Goal: Check status: Check status

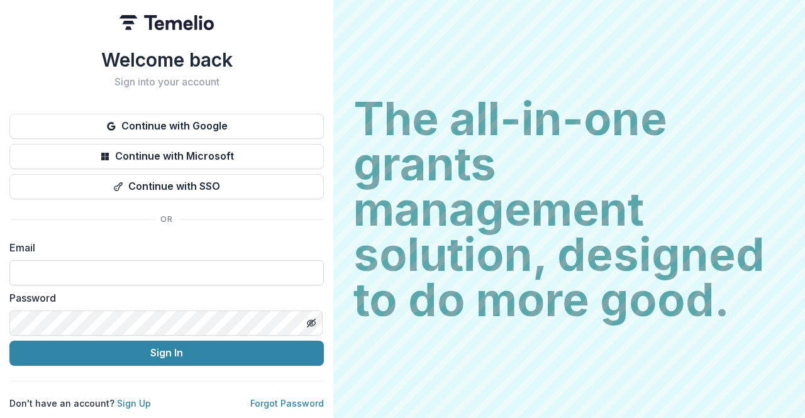
click at [133, 269] on input at bounding box center [166, 272] width 314 height 25
type input "**********"
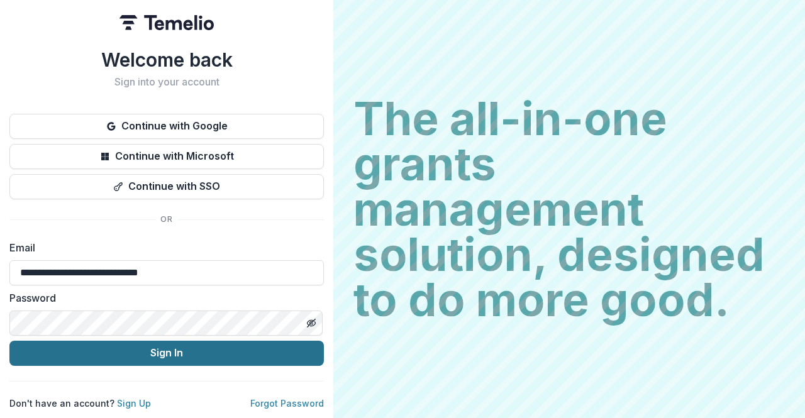
click at [264, 342] on button "Sign In" at bounding box center [166, 353] width 314 height 25
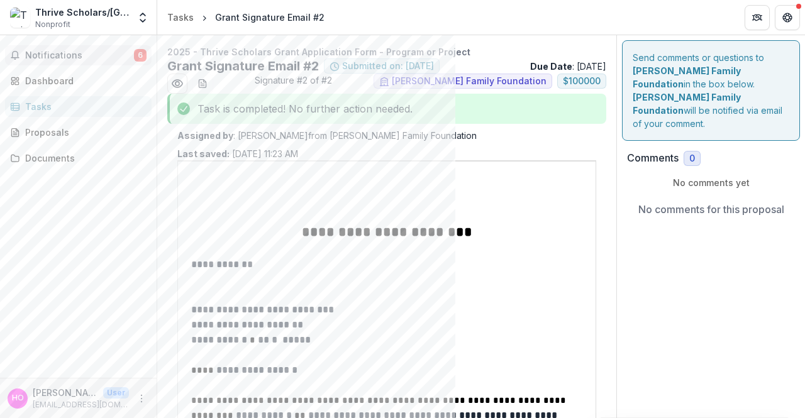
click at [74, 60] on span "Notifications" at bounding box center [79, 55] width 109 height 11
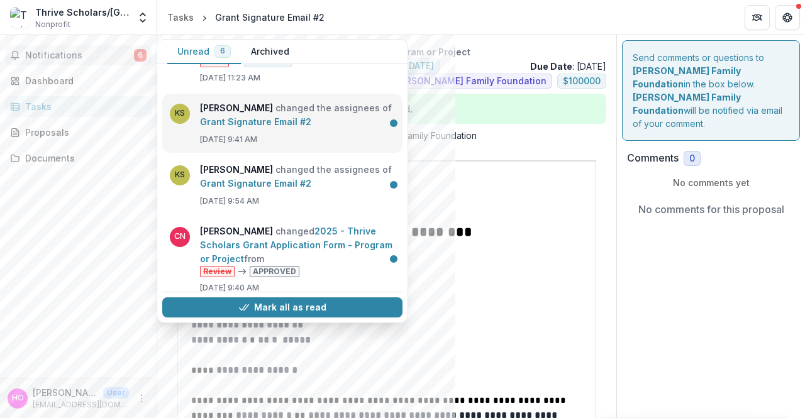
scroll to position [196, 0]
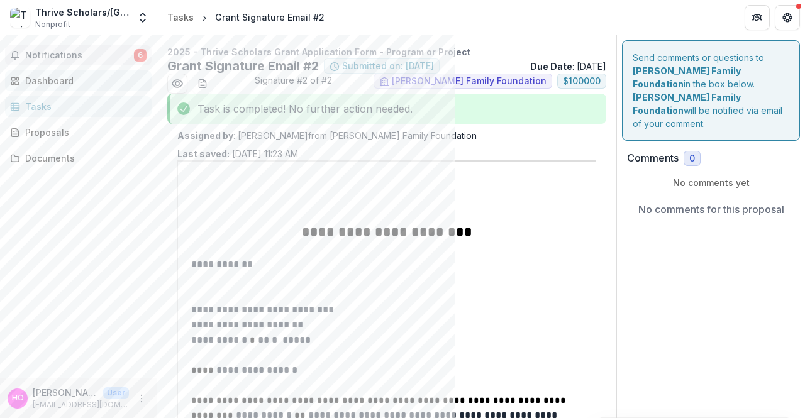
click at [62, 83] on div "Dashboard" at bounding box center [83, 80] width 116 height 13
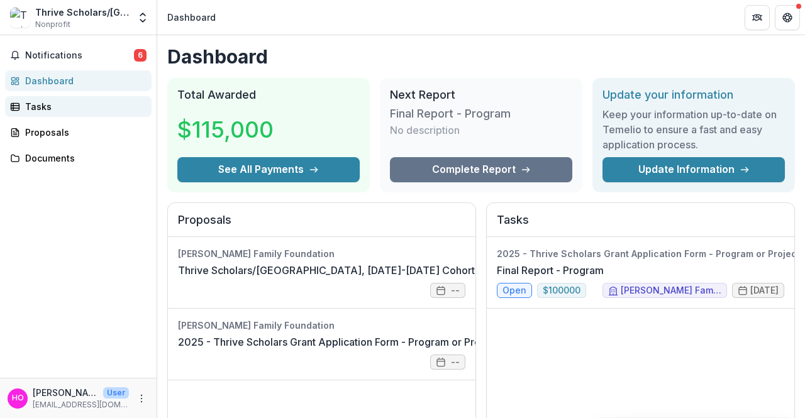
click at [69, 106] on div "Tasks" at bounding box center [83, 106] width 116 height 13
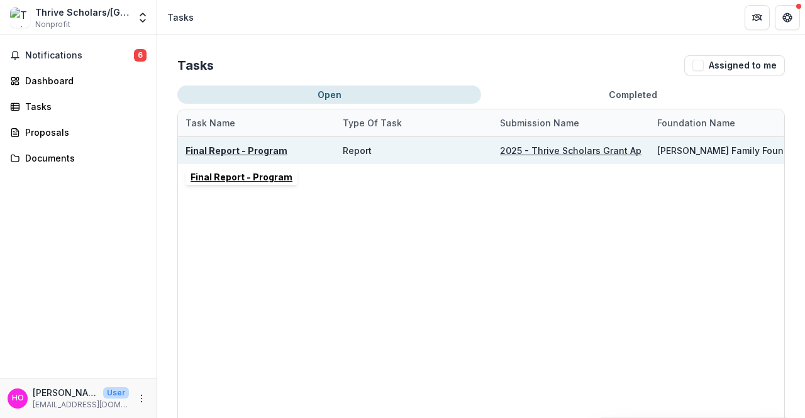
click at [218, 148] on u "Final Report - Program" at bounding box center [236, 150] width 102 height 11
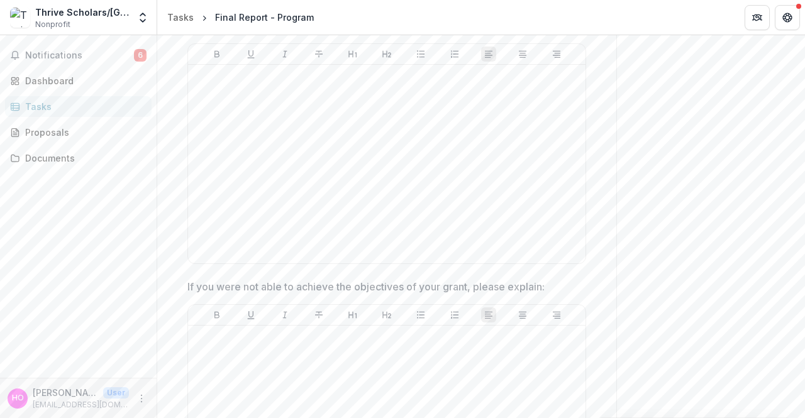
scroll to position [503, 0]
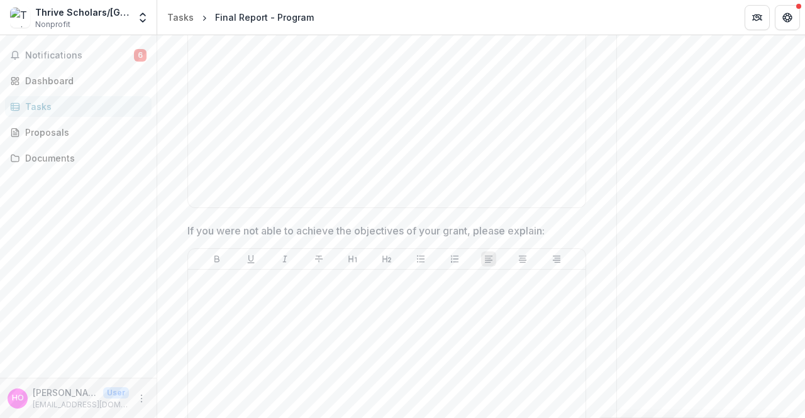
click at [41, 102] on div "Tasks" at bounding box center [83, 106] width 116 height 13
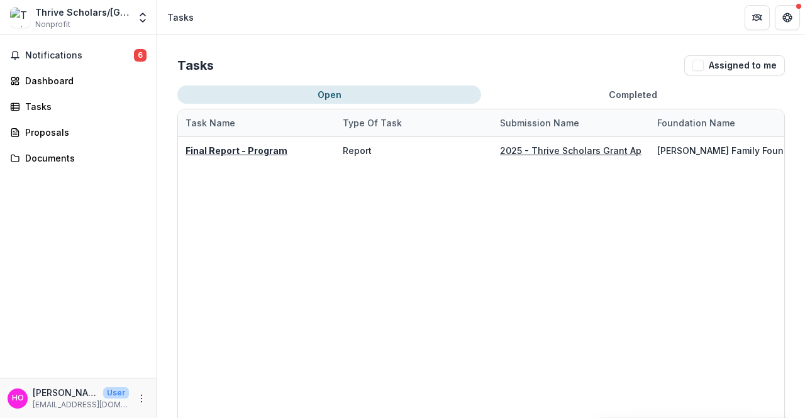
click at [634, 96] on button "Completed" at bounding box center [633, 95] width 304 height 18
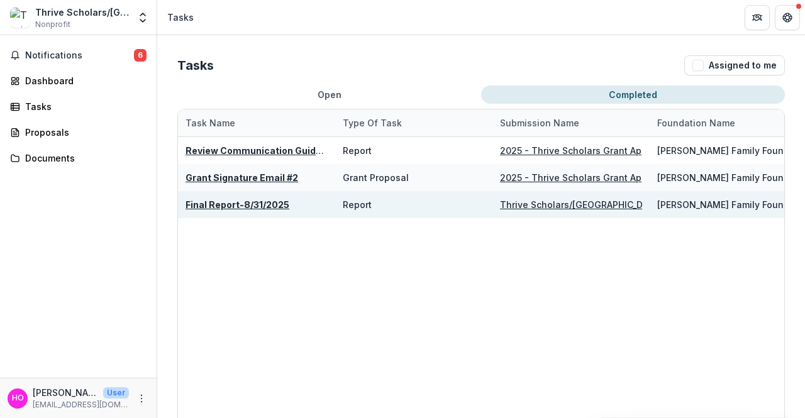
click at [258, 203] on u "Final Report-8/31/2025" at bounding box center [237, 204] width 104 height 11
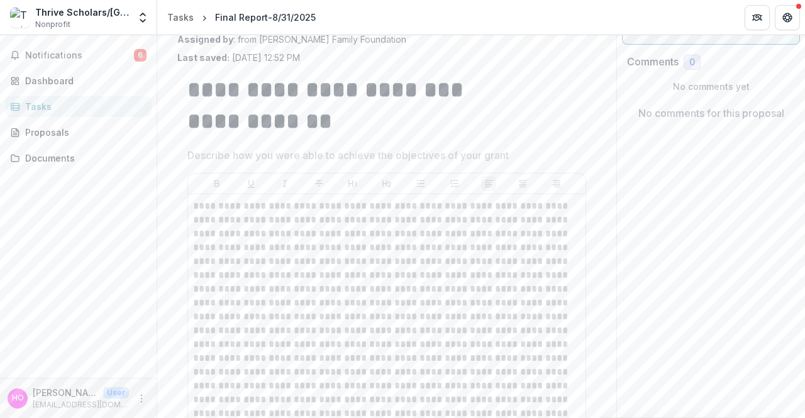
scroll to position [126, 0]
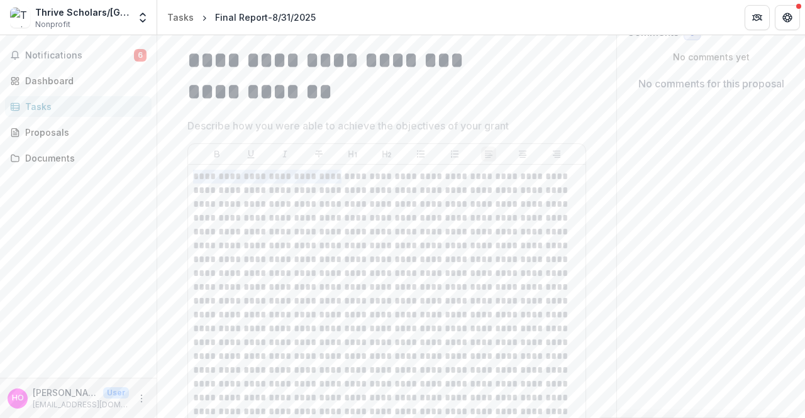
drag, startPoint x: 195, startPoint y: 177, endPoint x: 335, endPoint y: 175, distance: 140.2
click at [335, 175] on p at bounding box center [385, 322] width 384 height 304
click at [320, 182] on p at bounding box center [385, 322] width 384 height 304
click at [222, 188] on p at bounding box center [385, 322] width 384 height 304
click at [194, 178] on p at bounding box center [385, 322] width 384 height 304
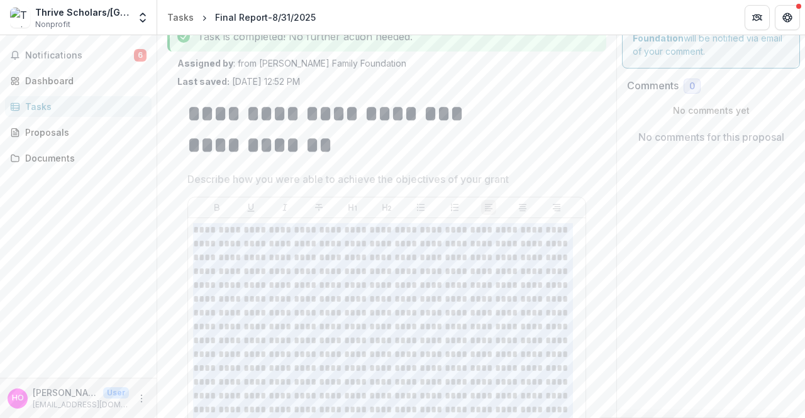
scroll to position [0, 0]
